Goal: Navigation & Orientation: Find specific page/section

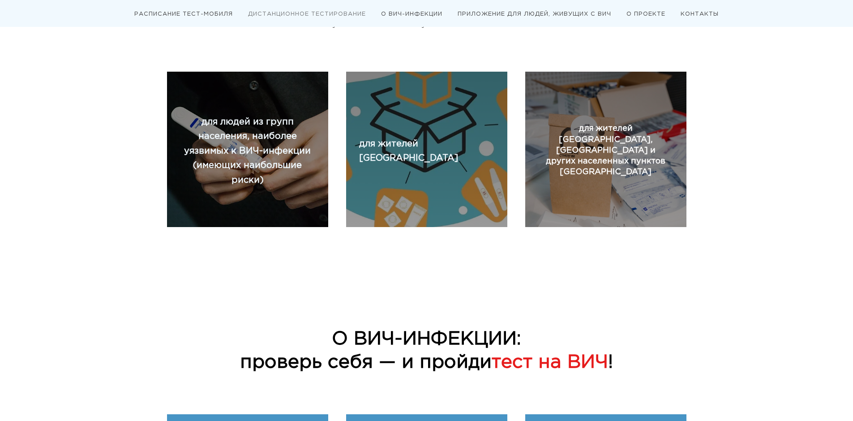
scroll to position [358, 0]
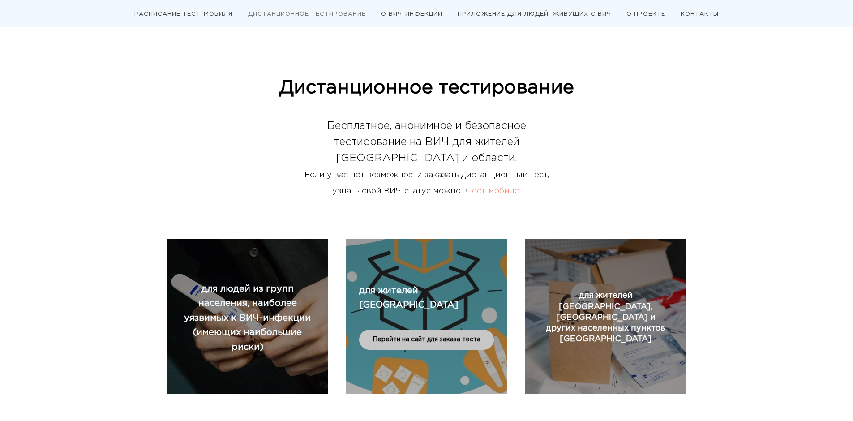
click at [409, 277] on div "для жителей Новосибирска Перейти на сайт для заказа теста" at bounding box center [426, 317] width 171 height 112
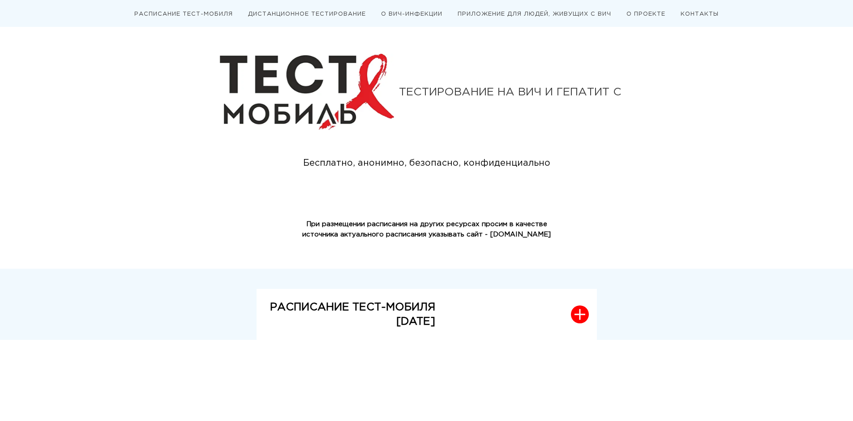
scroll to position [0, 0]
